Goal: Task Accomplishment & Management: Manage account settings

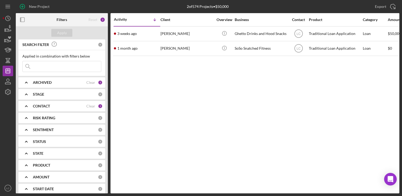
click at [35, 105] on b "CONTACT" at bounding box center [41, 106] width 17 height 4
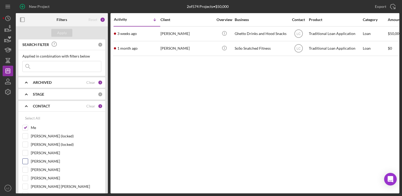
click at [26, 159] on input "[PERSON_NAME]" at bounding box center [25, 161] width 5 height 5
checkbox input "true"
click at [57, 33] on button "Apply" at bounding box center [61, 33] width 21 height 8
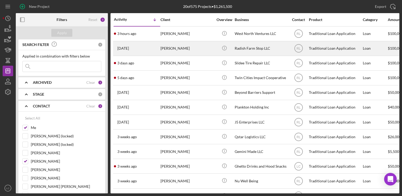
click at [257, 49] on div "Radish Farm Stop LLC" at bounding box center [261, 49] width 53 height 14
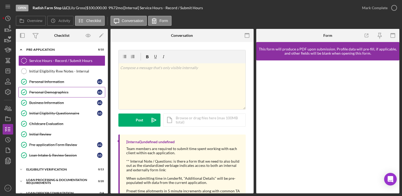
scroll to position [53, 0]
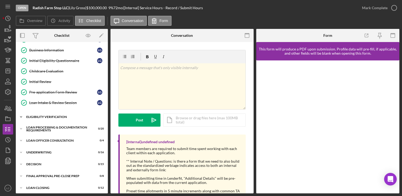
click at [22, 117] on icon "Icon/Expander" at bounding box center [21, 117] width 11 height 11
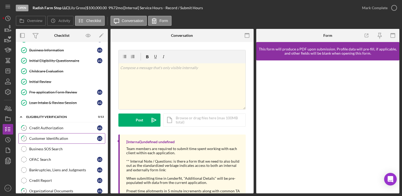
click at [60, 137] on div "Customer Identification" at bounding box center [63, 138] width 68 height 4
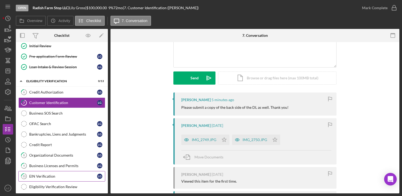
scroll to position [105, 0]
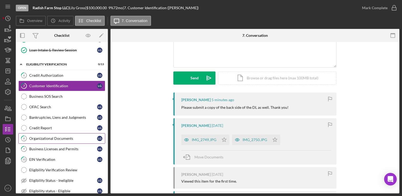
click at [60, 140] on link "8 Organizational Documents L G" at bounding box center [61, 138] width 87 height 11
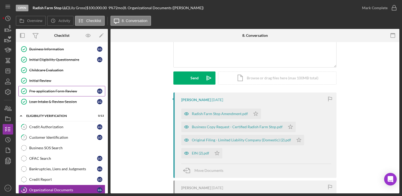
scroll to position [53, 0]
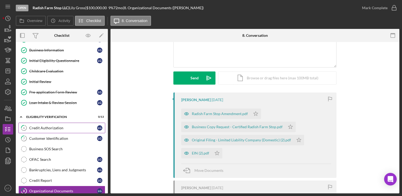
click at [49, 126] on div "Credit Authorization" at bounding box center [63, 128] width 68 height 4
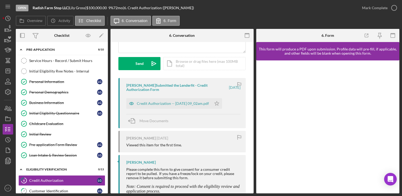
scroll to position [79, 0]
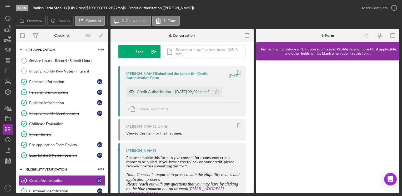
click at [164, 93] on div "Credit Authorization -- [DATE] 09_02am.pdf" at bounding box center [173, 92] width 72 height 4
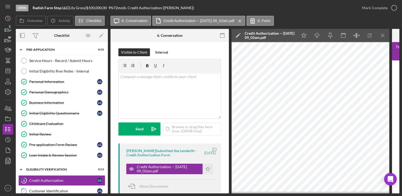
scroll to position [0, 0]
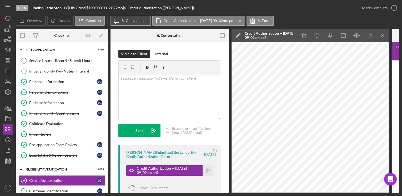
click at [127, 19] on label "6. Conversation" at bounding box center [135, 21] width 26 height 4
